Goal: Information Seeking & Learning: Learn about a topic

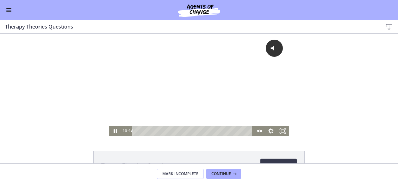
click at [167, 129] on div "Playbar" at bounding box center [193, 131] width 113 height 10
click at [113, 130] on icon "Pause" at bounding box center [115, 131] width 15 height 12
click at [192, 87] on div "Click for sound @keyframes VOLUME_SMALL_WAVE_FLASH { 0% { opacity: 0; } 33% { o…" at bounding box center [199, 80] width 180 height 92
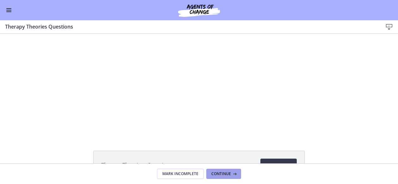
click at [220, 176] on button "Continue" at bounding box center [223, 173] width 35 height 10
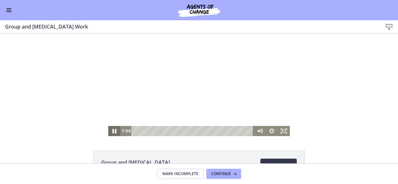
click at [113, 129] on icon "Pause" at bounding box center [114, 131] width 15 height 12
click at [110, 127] on icon "Play Video" at bounding box center [115, 131] width 12 height 10
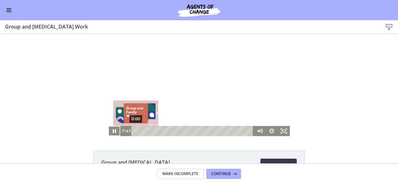
click at [136, 130] on div "0:00" at bounding box center [193, 131] width 115 height 10
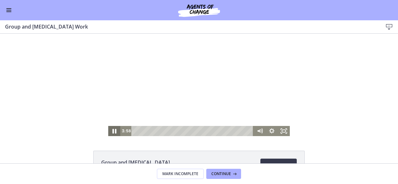
click at [112, 133] on icon "Pause" at bounding box center [114, 131] width 15 height 12
